Goal: Transaction & Acquisition: Purchase product/service

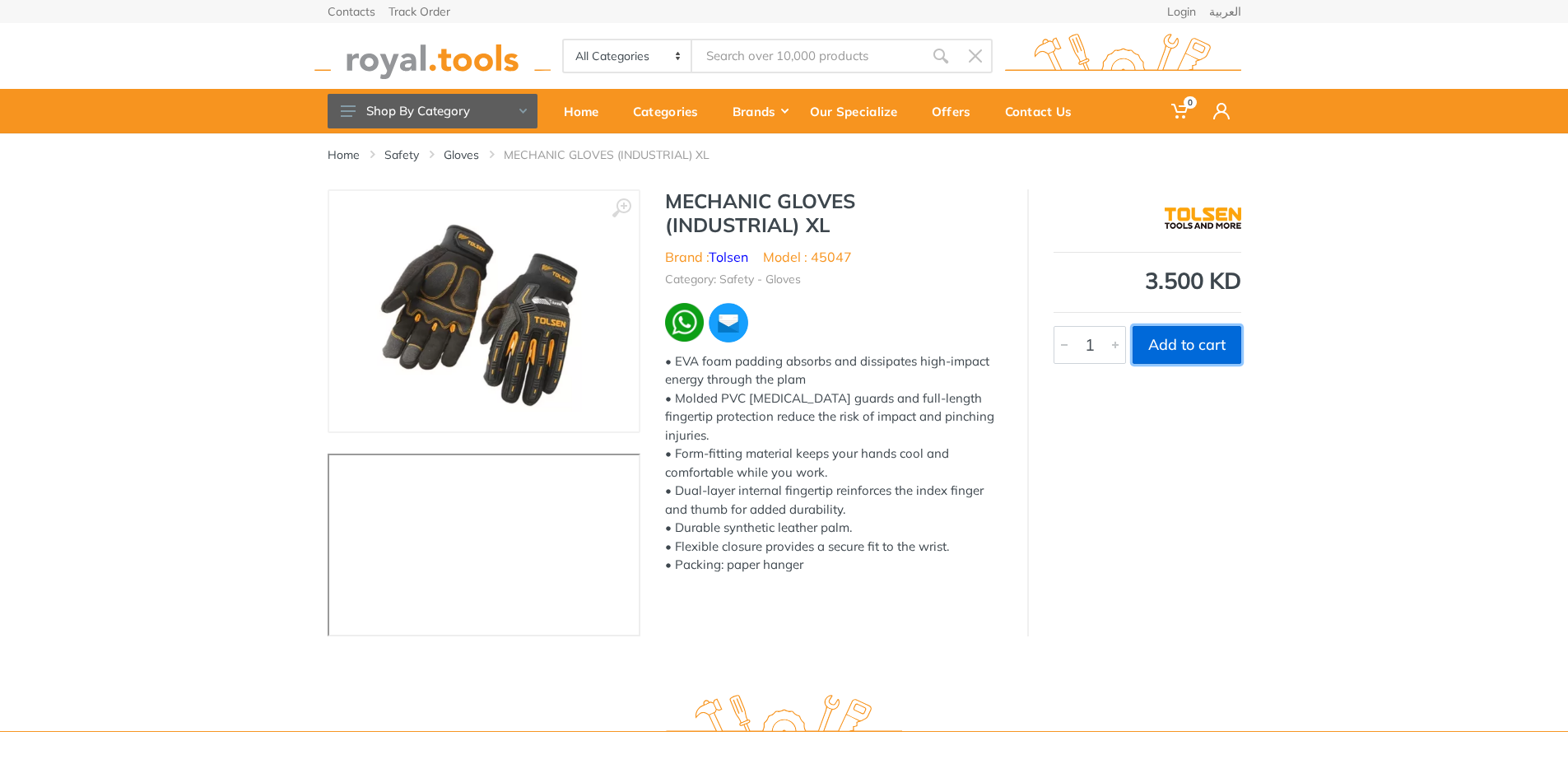
click at [1208, 343] on button "Add to cart" at bounding box center [1187, 345] width 109 height 38
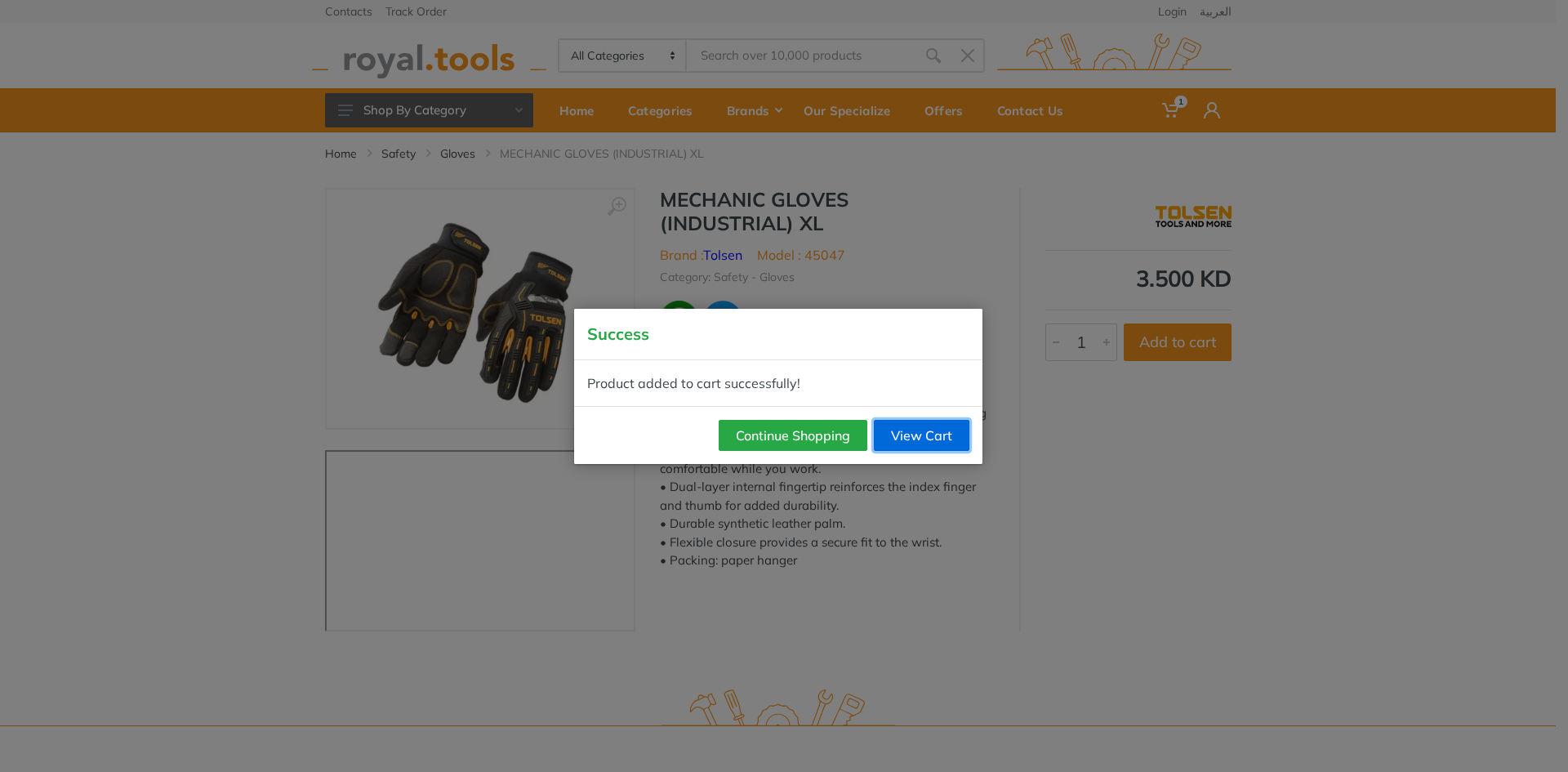
click at [900, 430] on link "View Cart" at bounding box center [921, 435] width 95 height 31
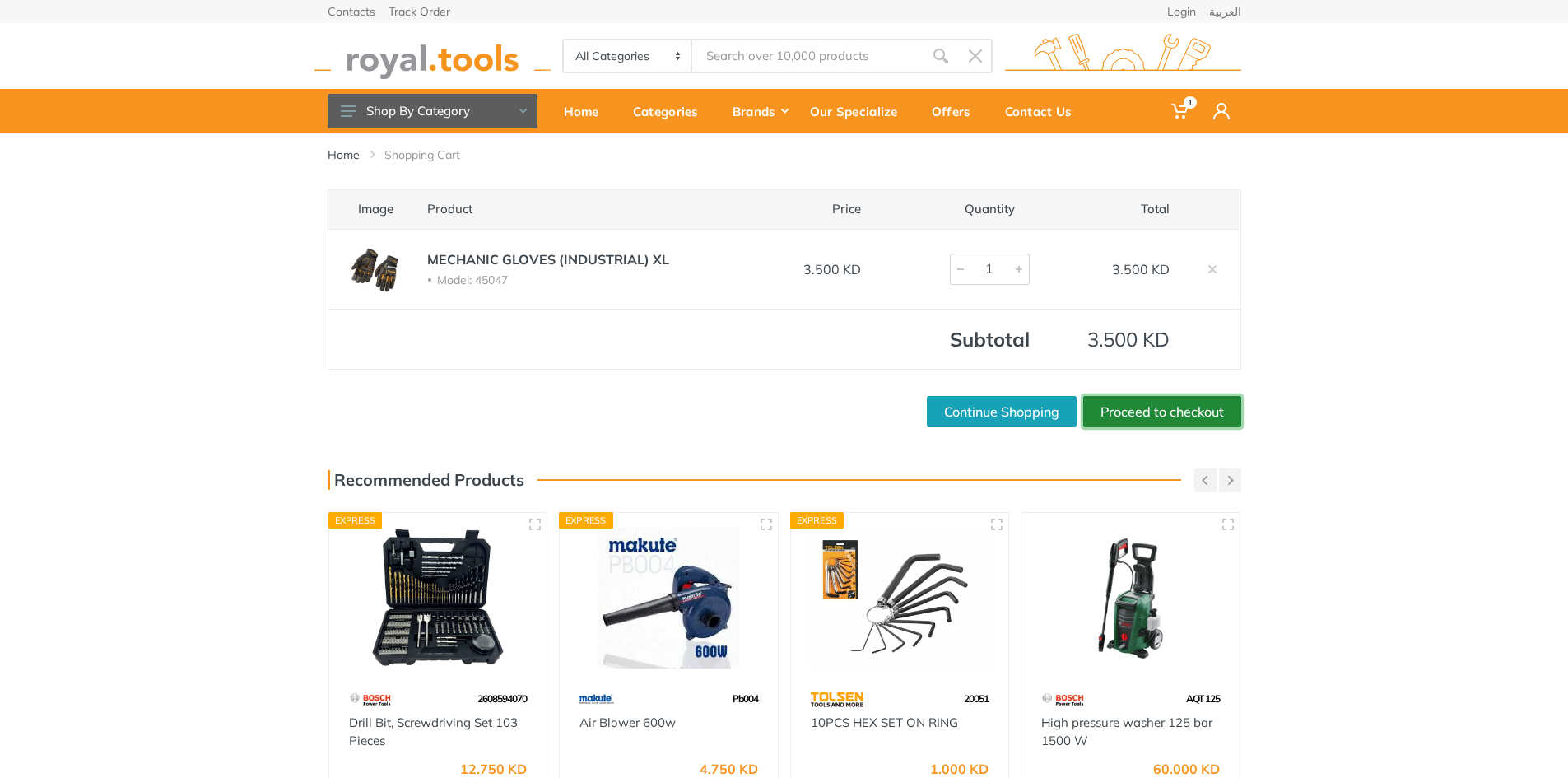
click at [1140, 412] on link "Proceed to checkout" at bounding box center [1162, 411] width 158 height 31
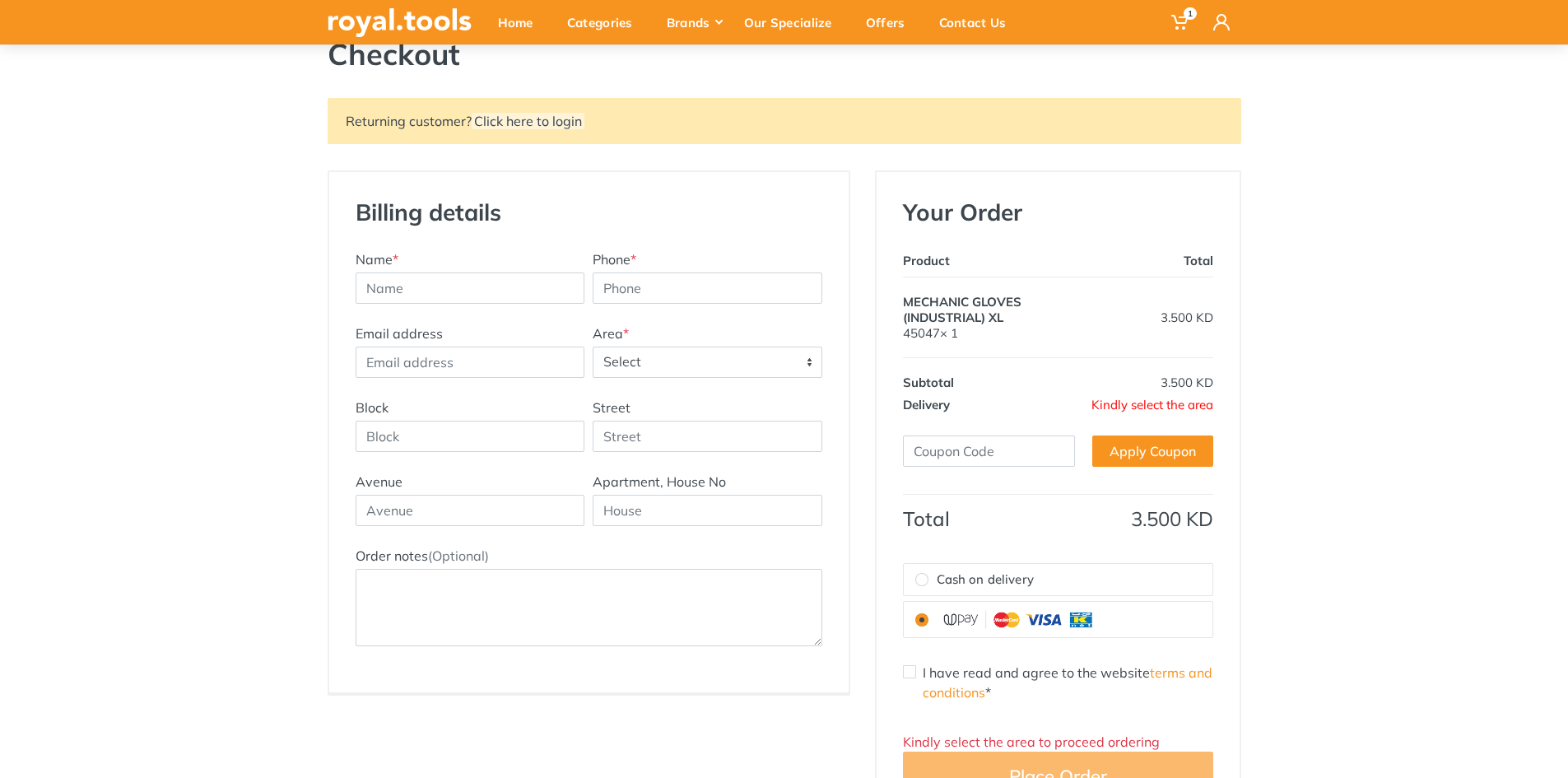
scroll to position [165, 0]
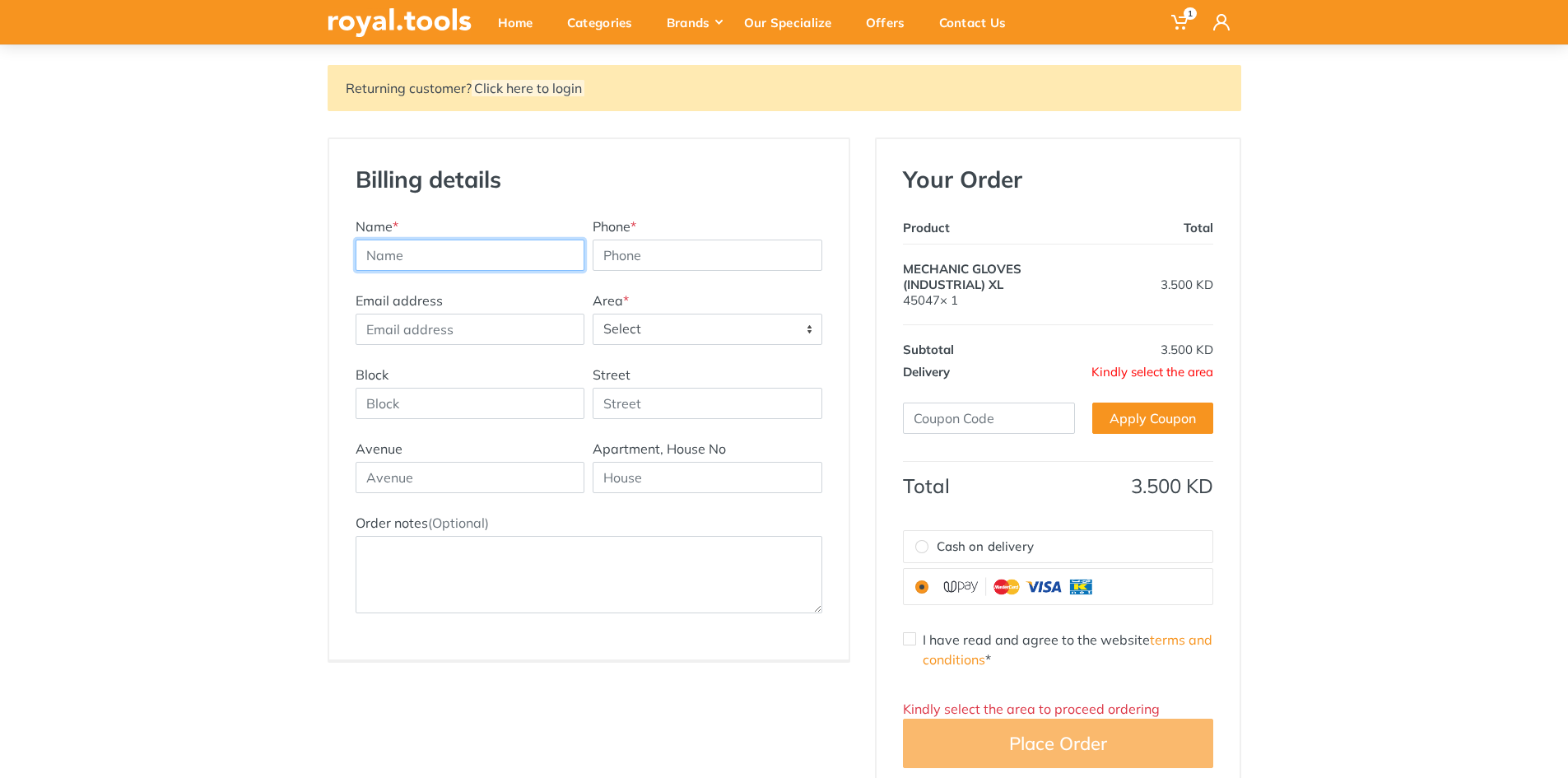
click at [427, 248] on input "text" at bounding box center [470, 254] width 230 height 31
type input "Taher"
type input "6"
type input "65041333"
click at [396, 330] on input "Email address" at bounding box center [470, 329] width 230 height 31
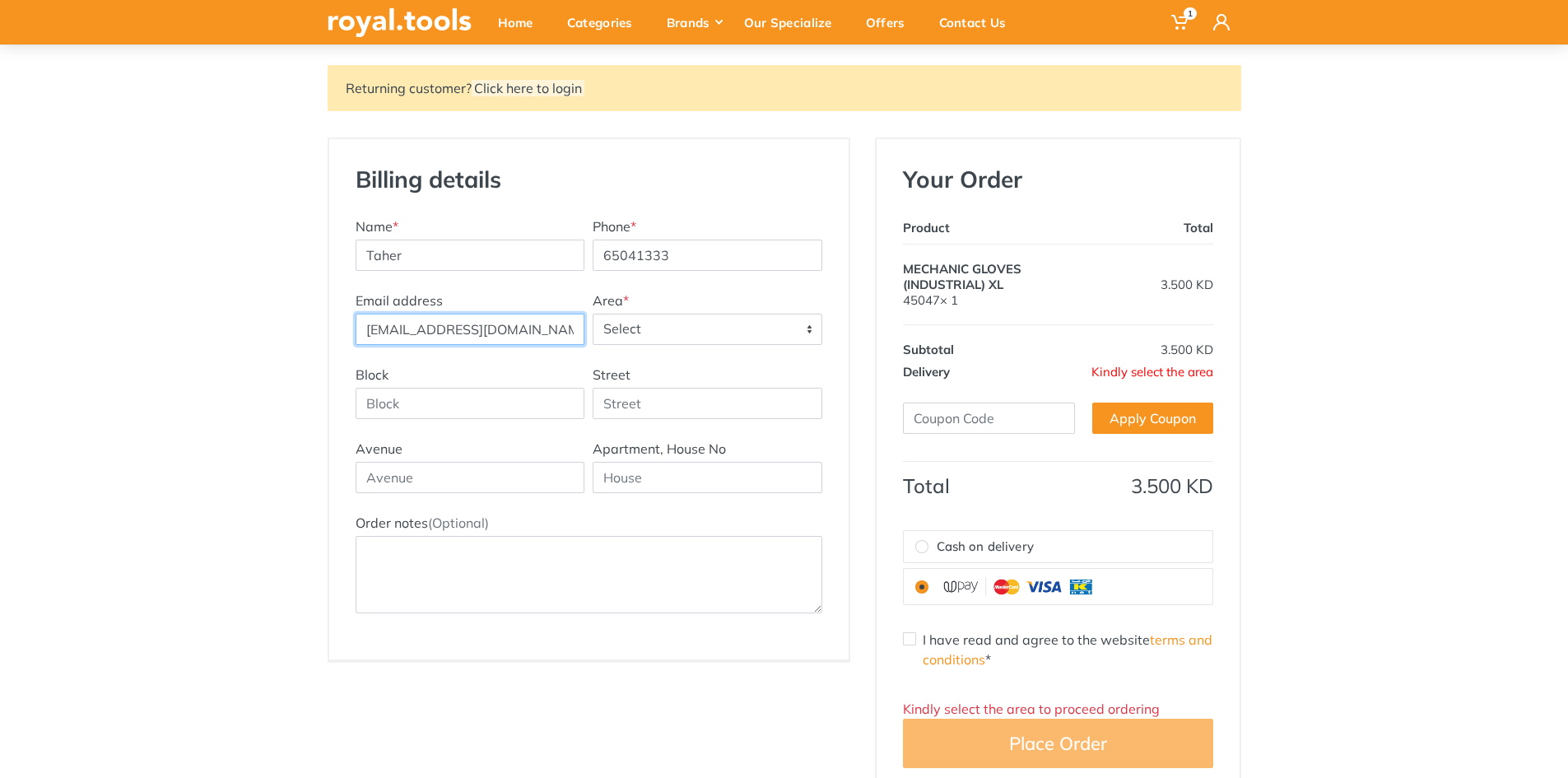
click at [470, 334] on input "Taher@argholdin.com" at bounding box center [470, 329] width 230 height 31
type input "Taher@argholding.com"
click at [623, 339] on span "Select" at bounding box center [707, 329] width 228 height 29
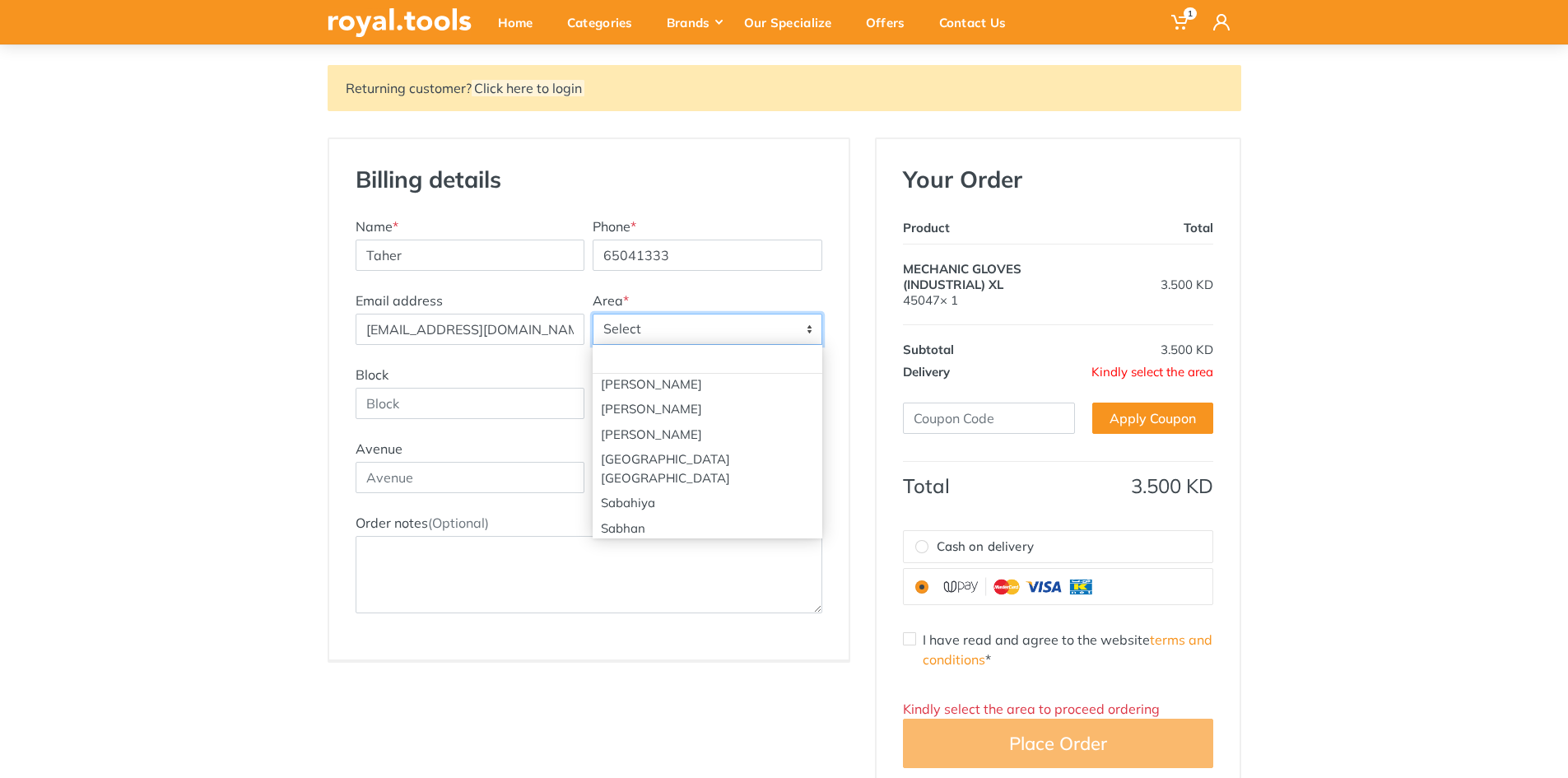
scroll to position [2388, 0]
select select "2"
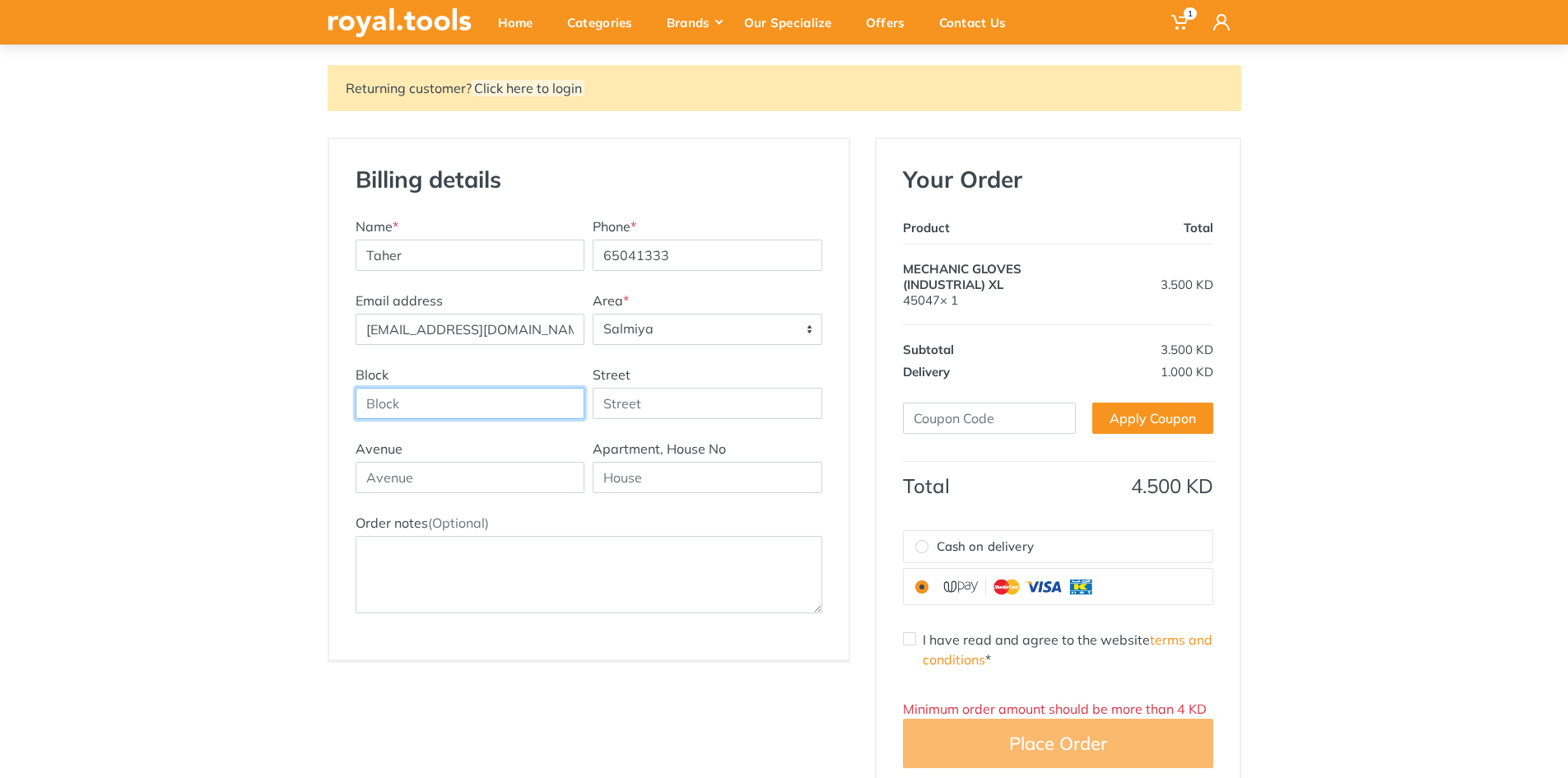
click at [463, 410] on input "Block" at bounding box center [470, 403] width 230 height 31
type input "4"
type input "Salem Al Mubarak"
click at [467, 476] on input "text" at bounding box center [470, 477] width 230 height 31
click at [628, 484] on input "text" at bounding box center [707, 477] width 230 height 31
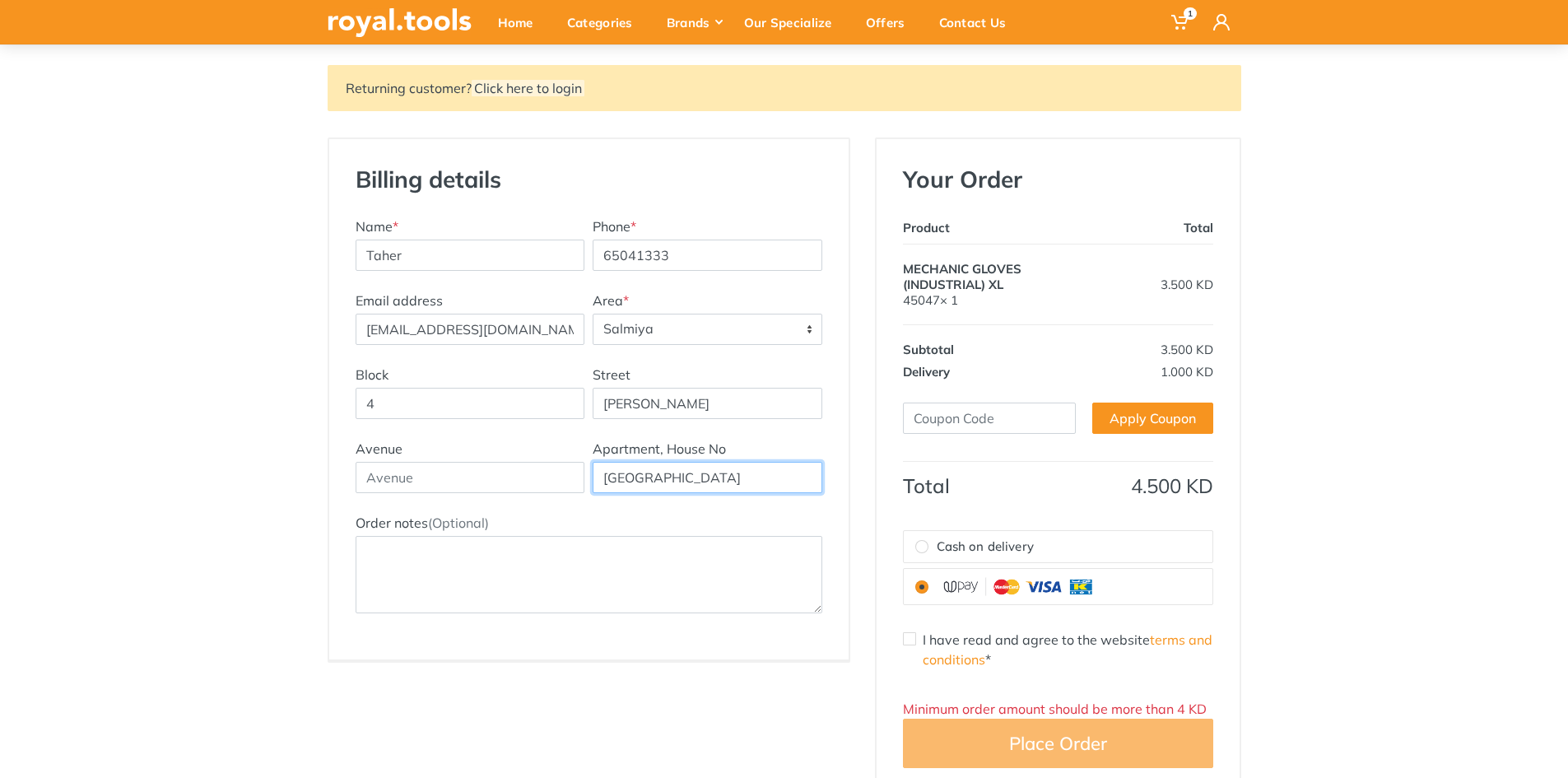
type input "Zahra Complex"
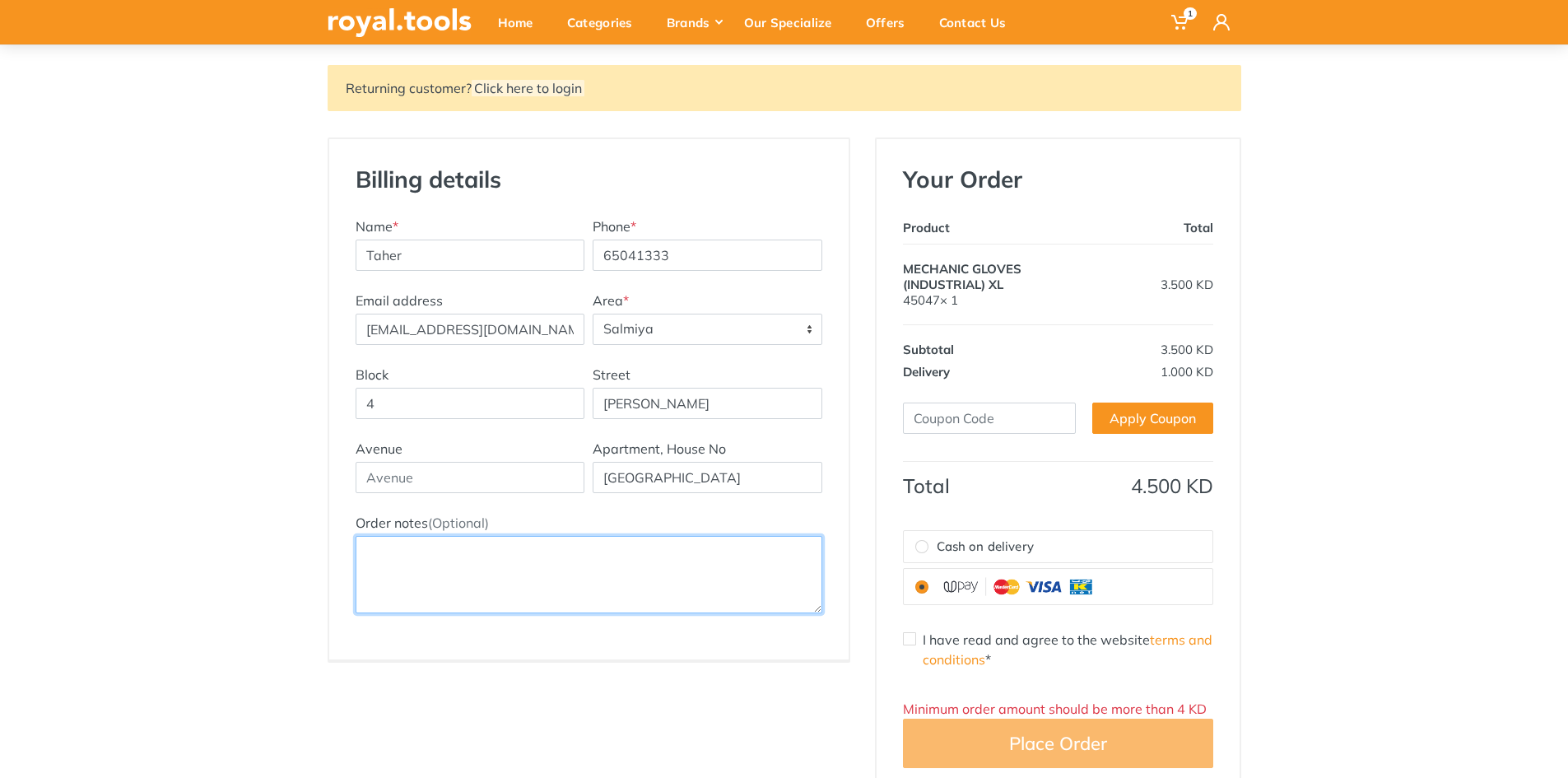
click at [643, 552] on textarea "Order notes (Optional)" at bounding box center [589, 575] width 467 height 78
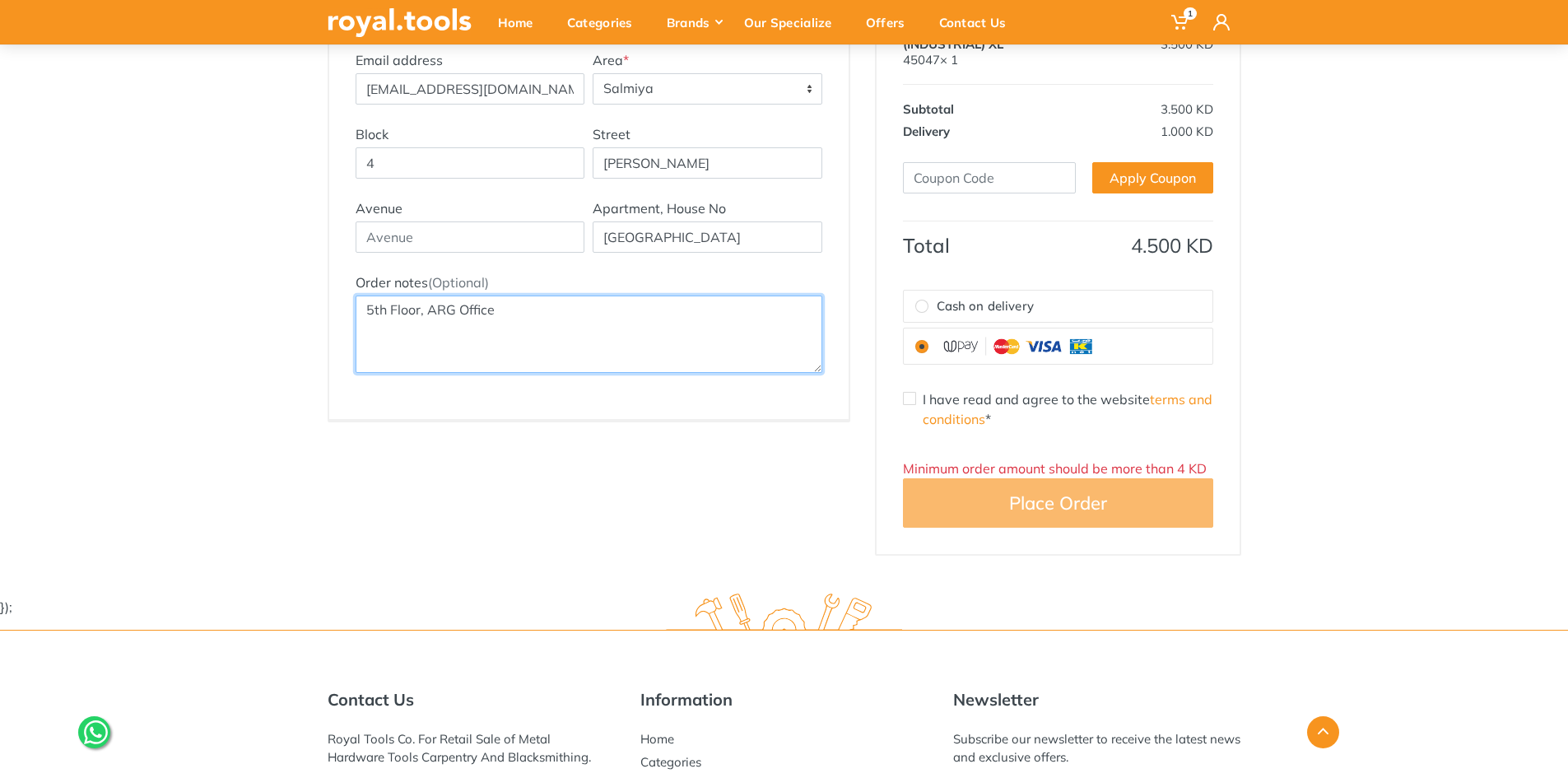
scroll to position [412, 0]
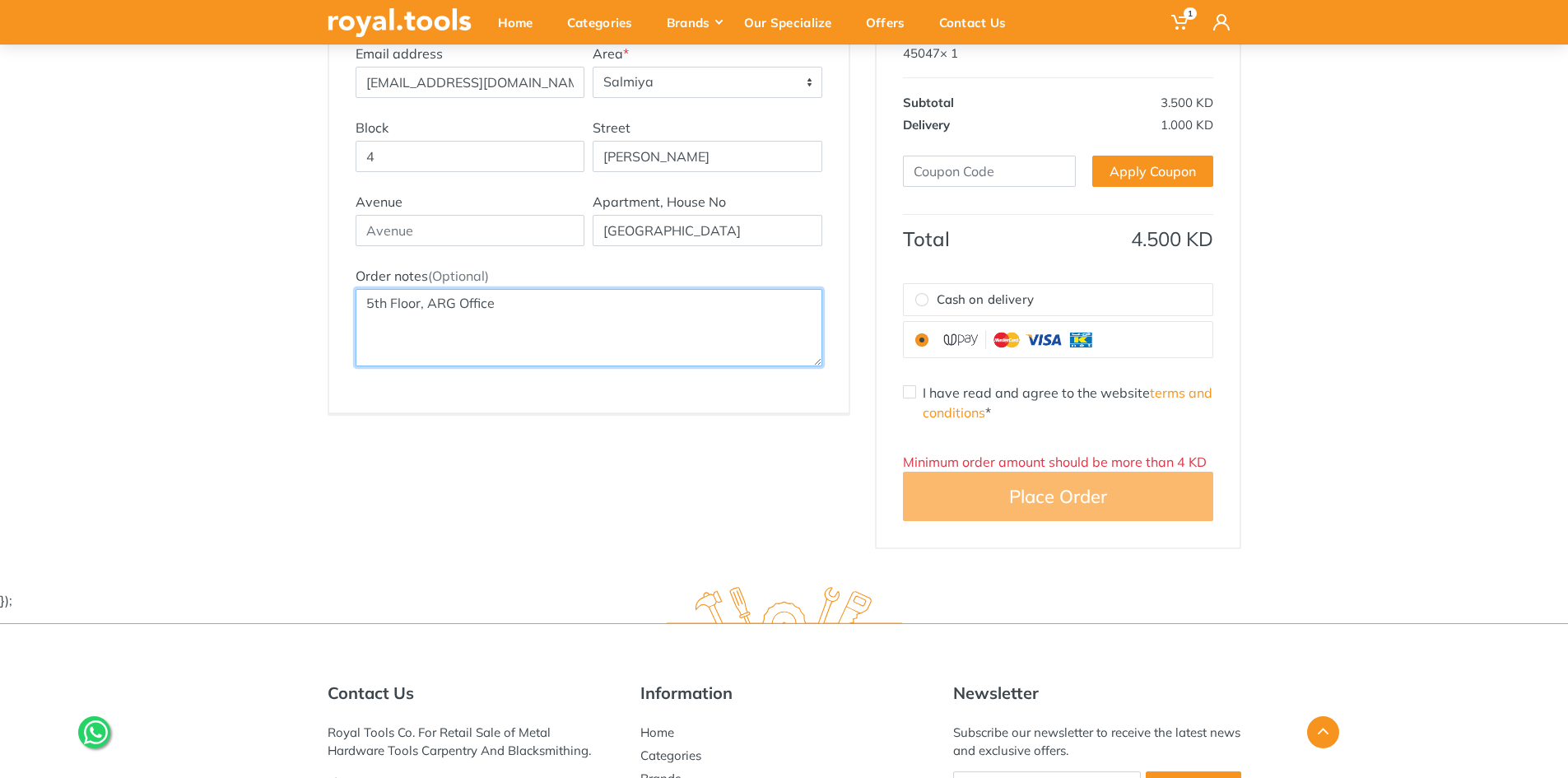
type textarea "5th Floor, ARG Office"
click at [921, 298] on input "Cash on delivery" at bounding box center [922, 299] width 13 height 13
radio input "true"
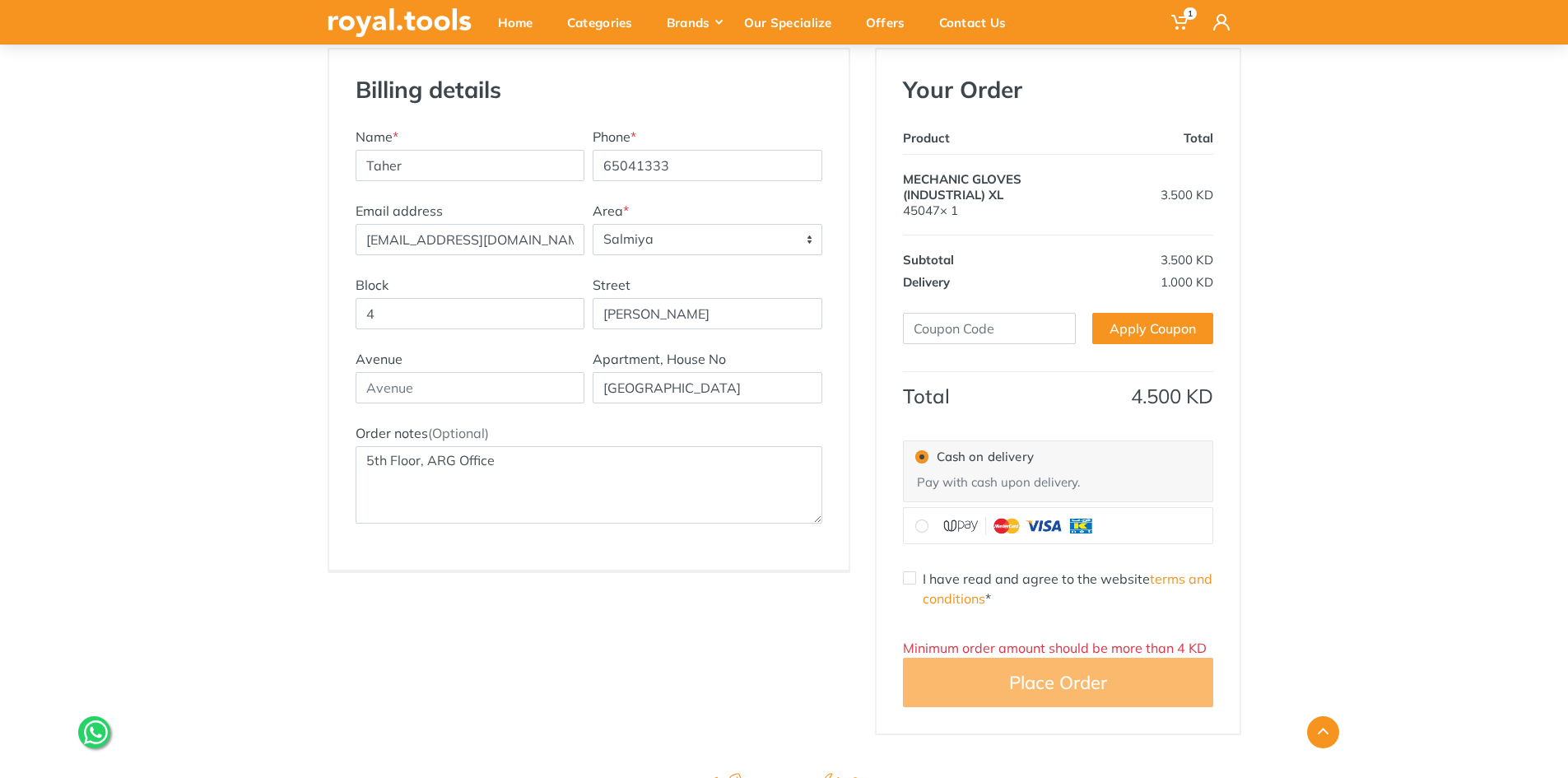
scroll to position [247, 0]
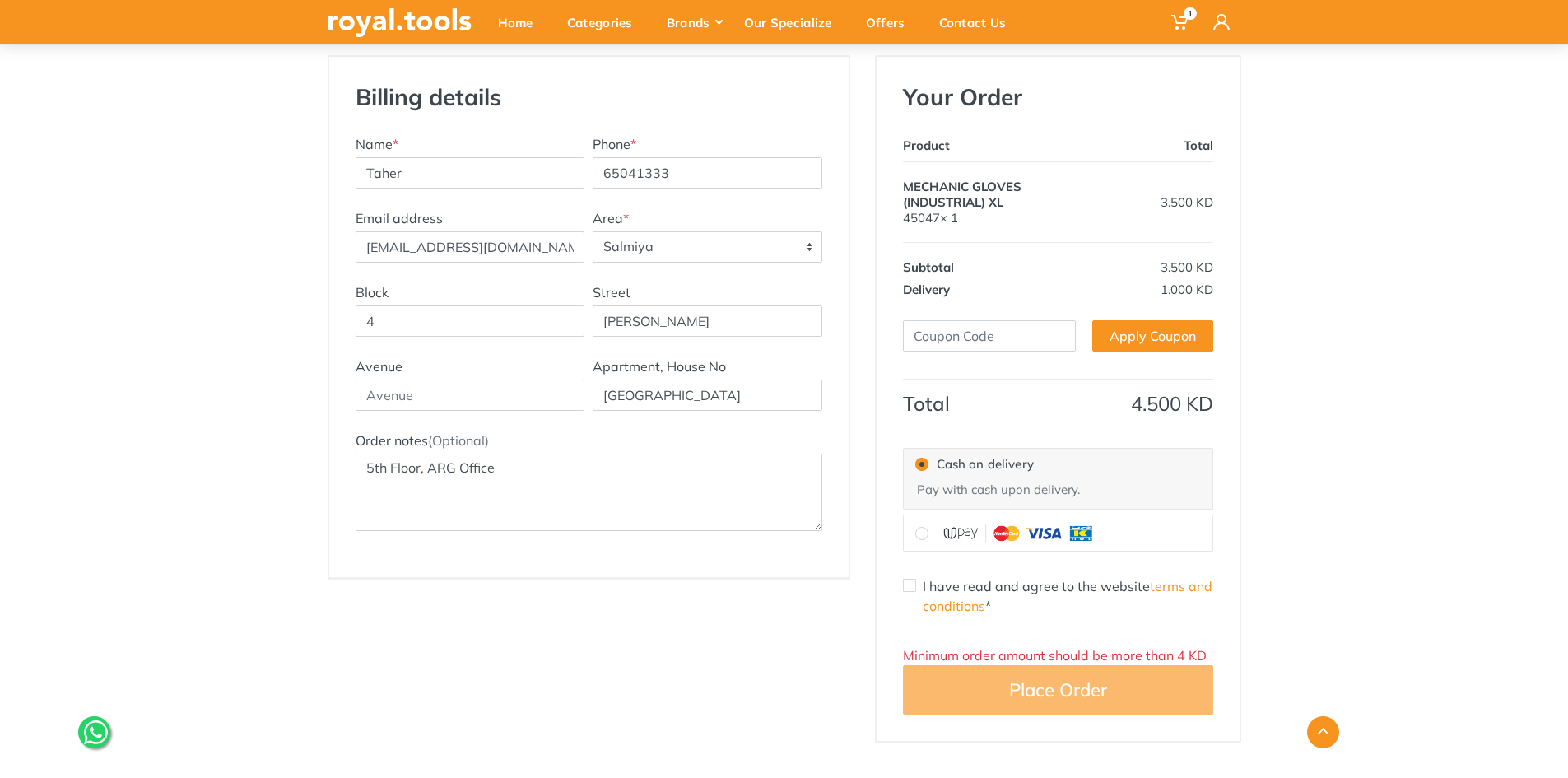
click at [920, 536] on input "radio" at bounding box center [922, 534] width 13 height 13
radio input "true"
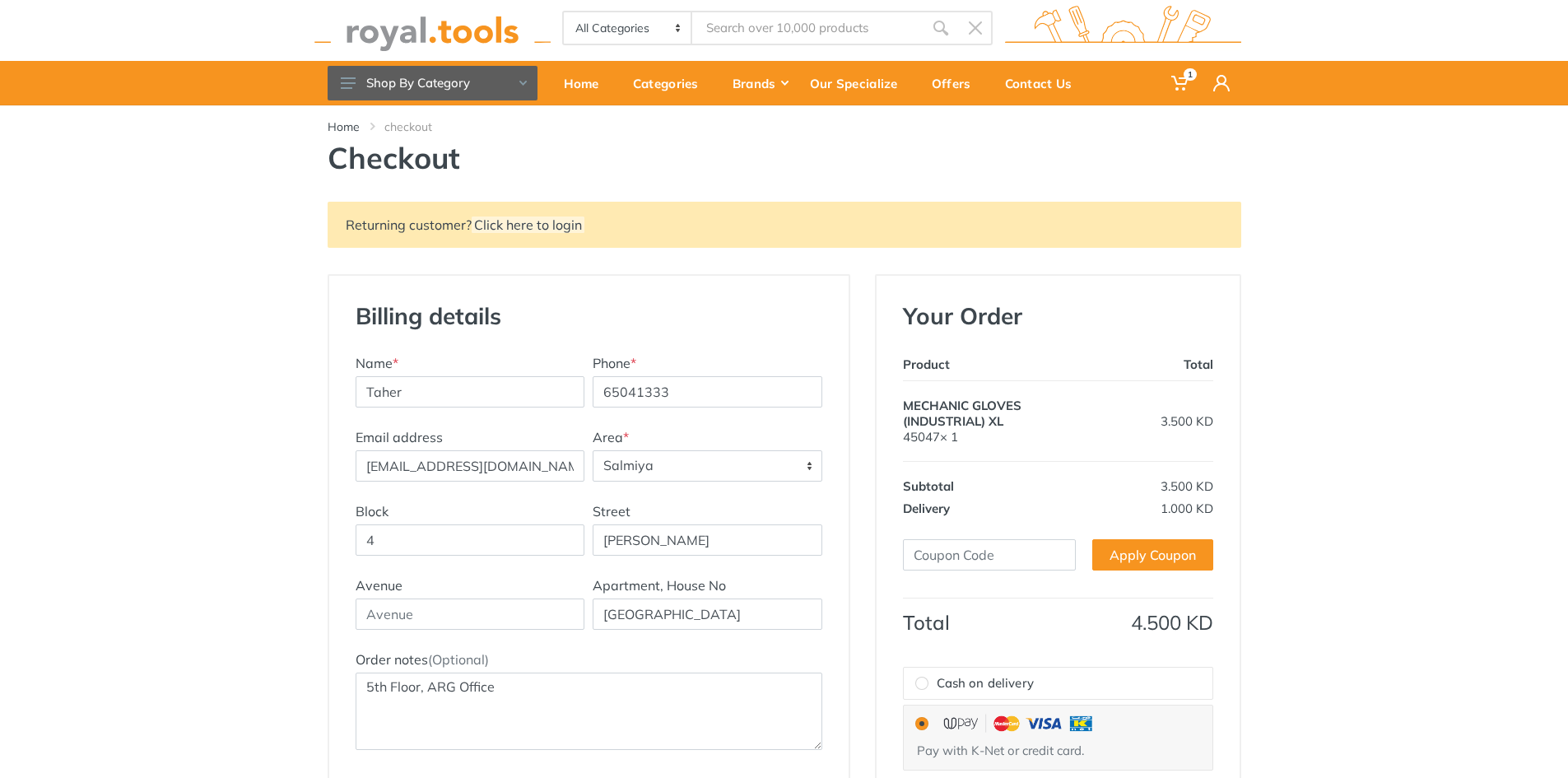
scroll to position [0, 0]
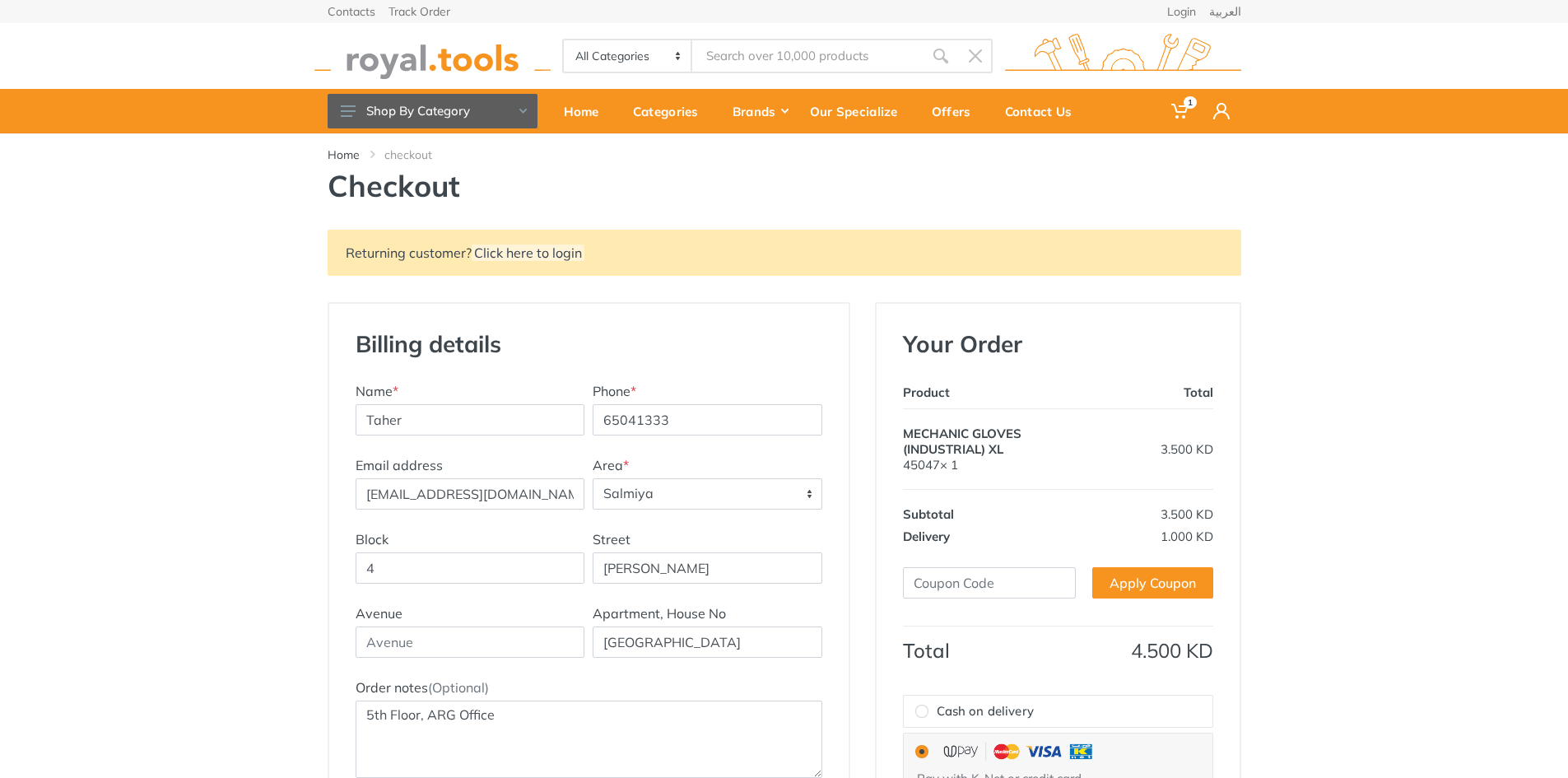
click at [428, 62] on img at bounding box center [432, 56] width 236 height 45
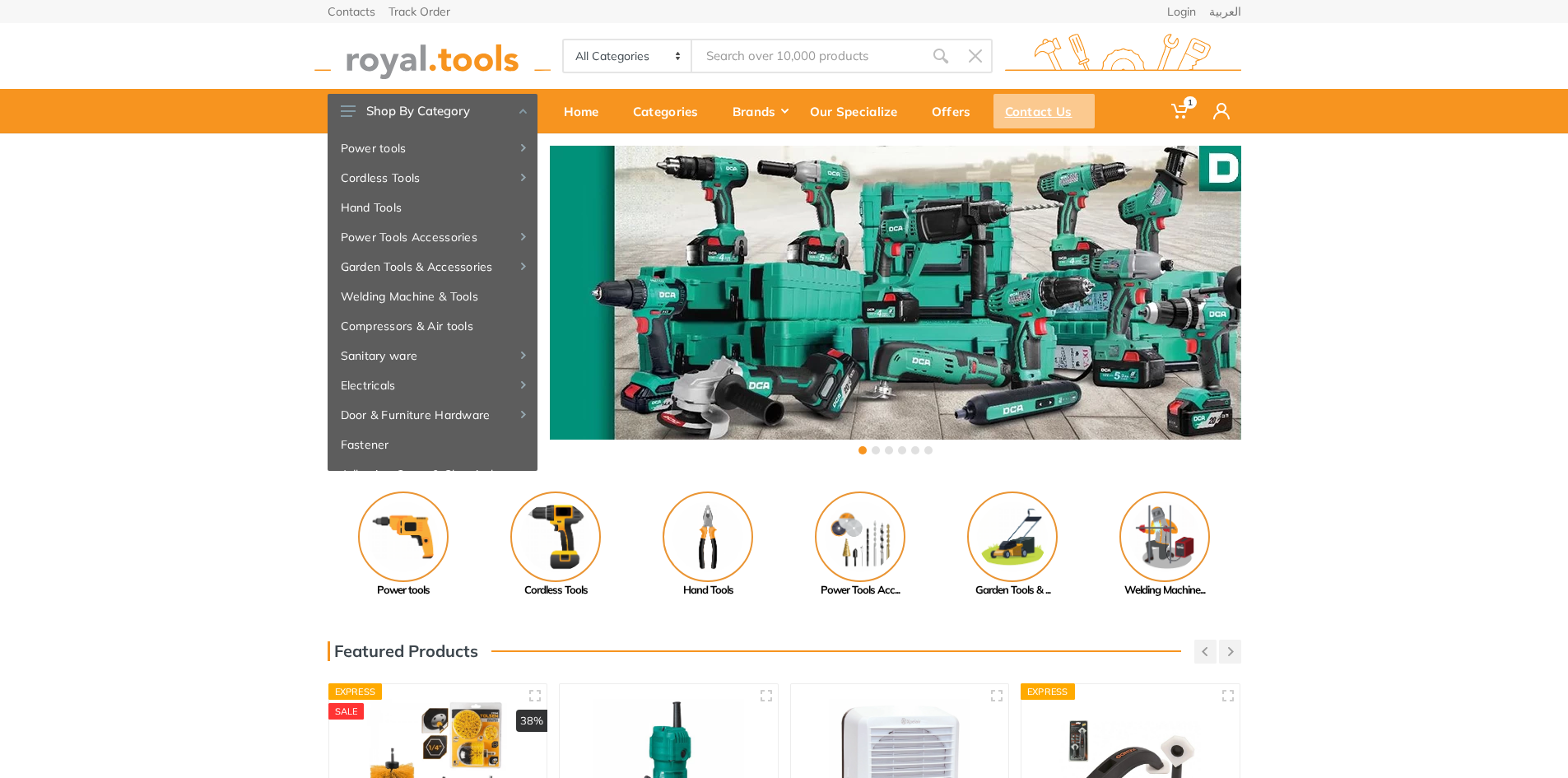
click at [1024, 114] on div "Contact Us" at bounding box center [1044, 110] width 101 height 34
